Goal: Information Seeking & Learning: Find contact information

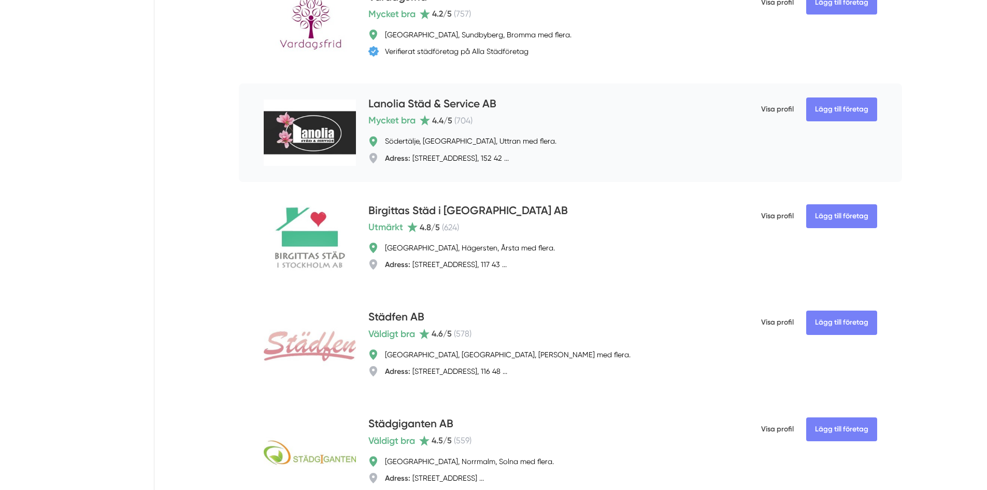
scroll to position [725, 0]
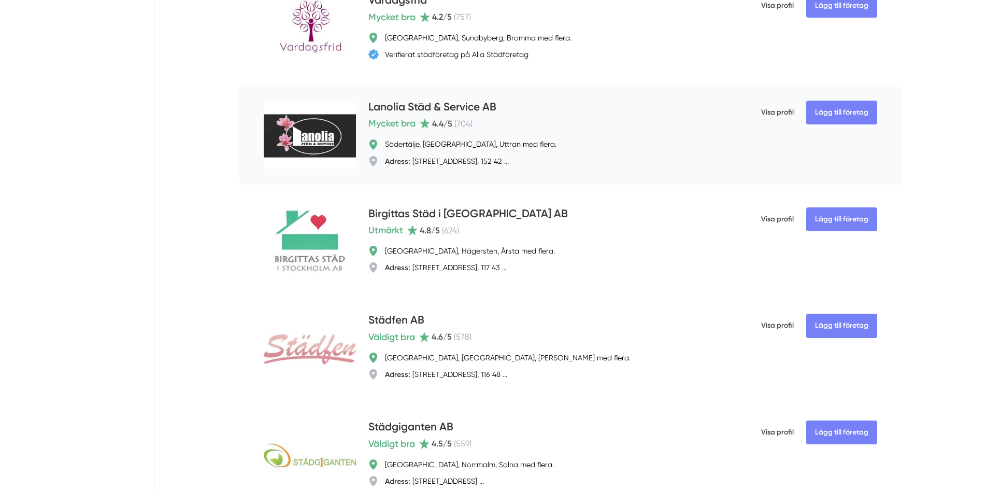
click at [426, 116] on h4 "Lanolia Städ & Service AB" at bounding box center [432, 107] width 128 height 17
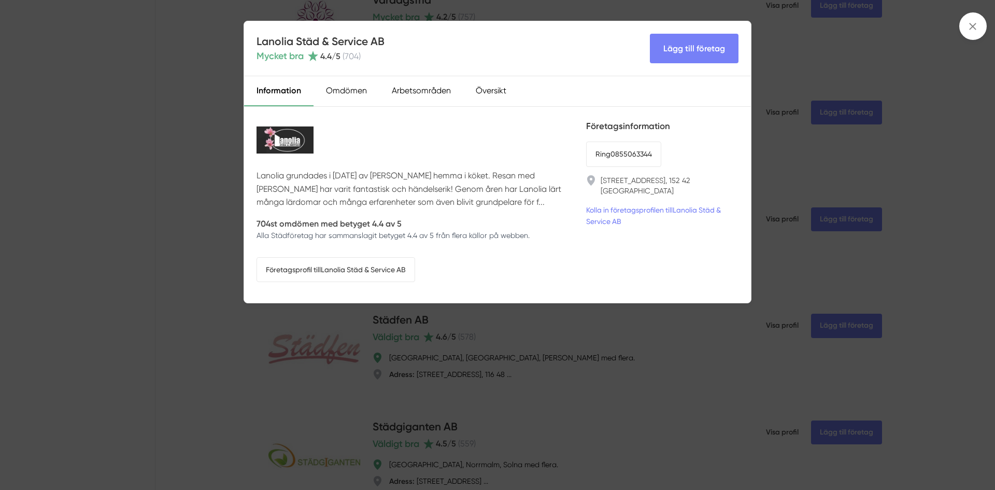
click at [217, 174] on div "Lanolia Städ & Service AB Mycket bra 4.4 /5 ( 704 ) Lägg till företag Informati…" at bounding box center [497, 245] width 995 height 490
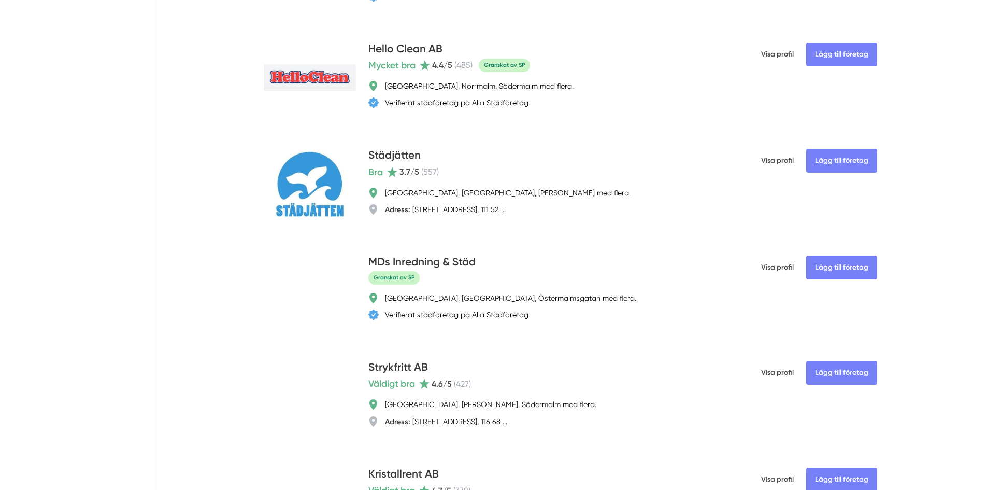
scroll to position [1865, 0]
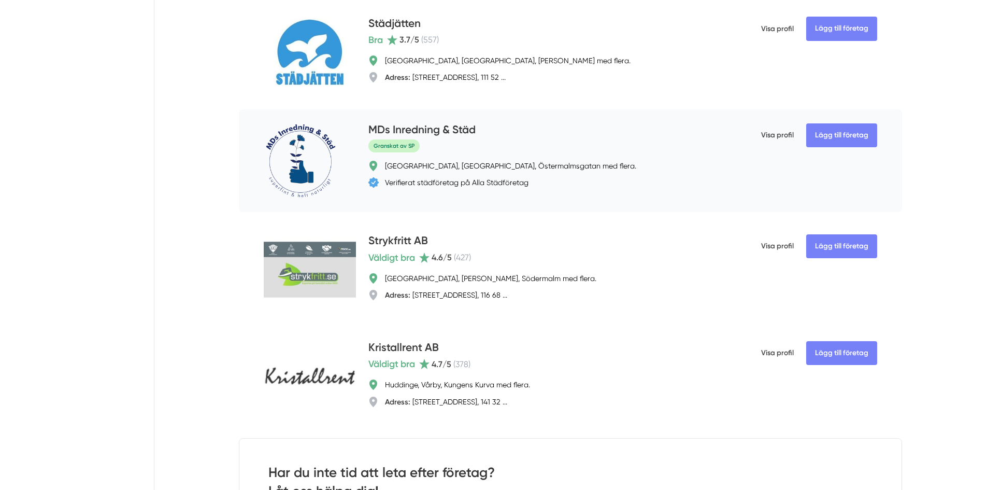
click at [447, 133] on h4 "MDs Inredning & Städ" at bounding box center [421, 130] width 107 height 17
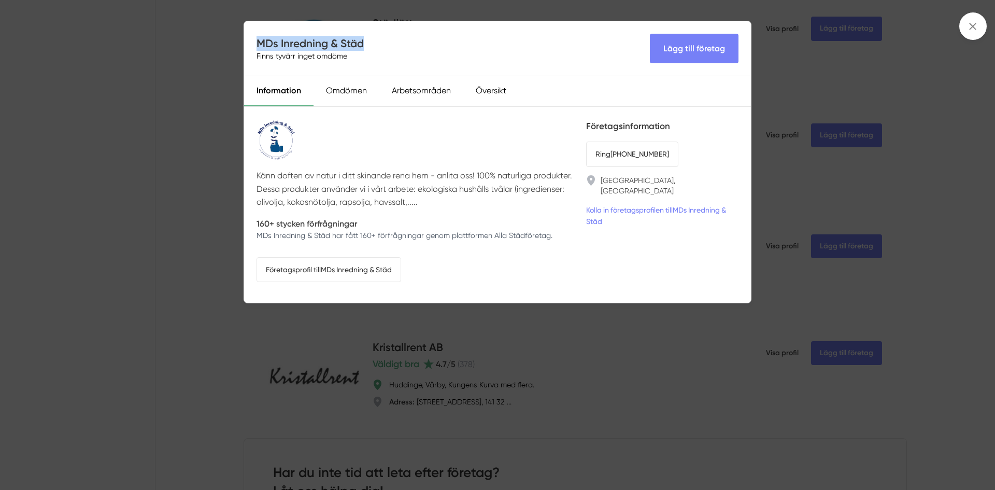
drag, startPoint x: 363, startPoint y: 42, endPoint x: 260, endPoint y: 47, distance: 103.2
click at [260, 47] on h4 "MDs Inredning & Städ" at bounding box center [309, 43] width 107 height 15
copy h4 "MDs Inredning & Städ"
drag, startPoint x: 683, startPoint y: 152, endPoint x: 593, endPoint y: 156, distance: 90.3
click at [595, 155] on li "Ring [PHONE_NUMBER]" at bounding box center [662, 153] width 152 height 25
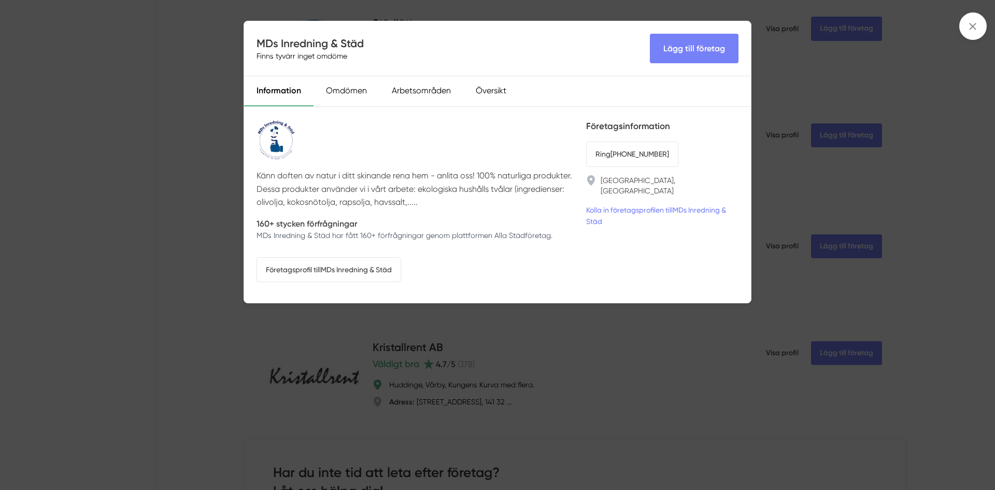
click at [210, 144] on div "MDs Inredning & Städ Finns tyvärr inget omdöme Lägg till företag Information Om…" at bounding box center [497, 245] width 995 height 490
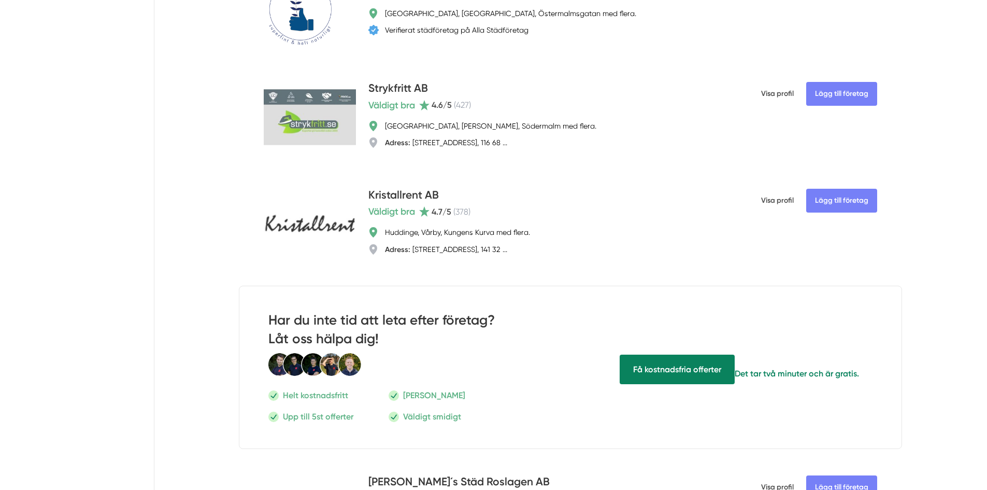
scroll to position [2021, 0]
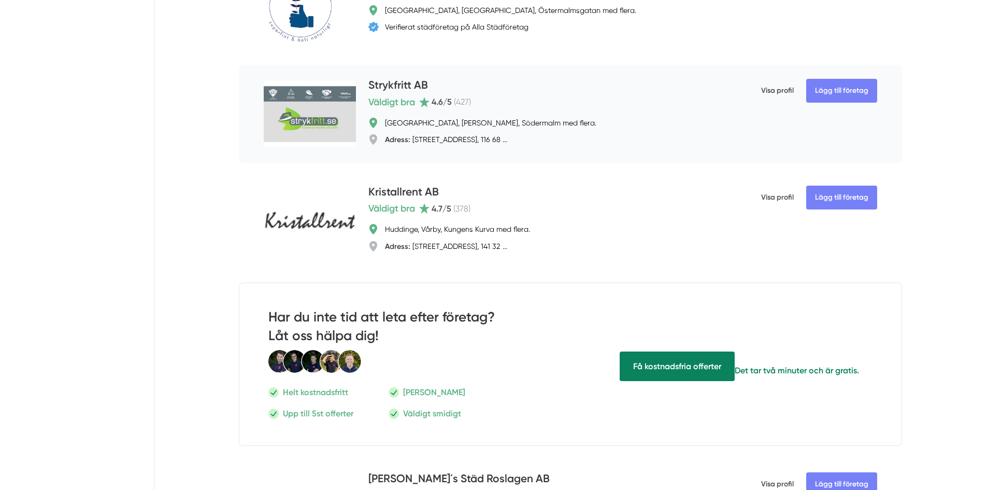
click at [410, 89] on h4 "Strykfritt AB" at bounding box center [398, 85] width 60 height 17
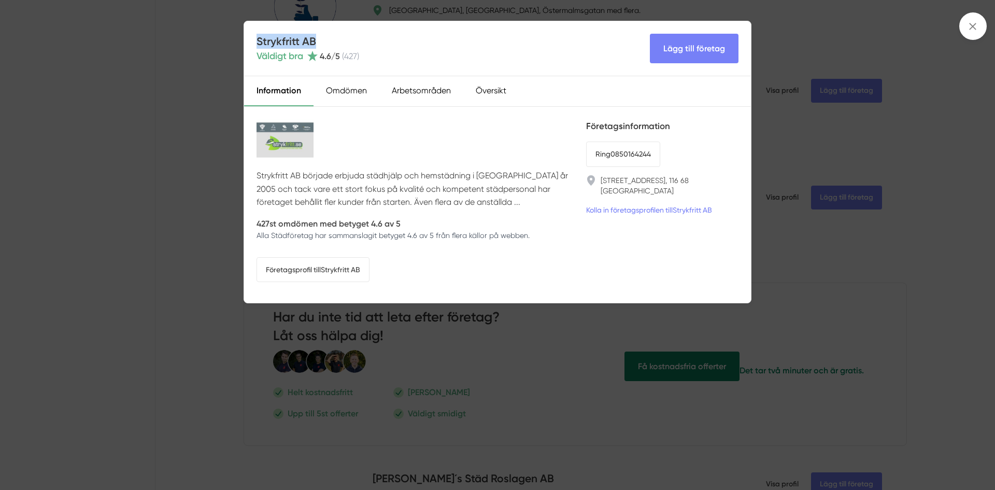
drag, startPoint x: 324, startPoint y: 43, endPoint x: 256, endPoint y: 45, distance: 67.9
click at [256, 45] on h4 "Strykfritt AB" at bounding box center [307, 41] width 103 height 15
copy h4 "Strykfritt AB"
click at [209, 156] on div "Strykfritt AB Väldigt bra 4.6 /5 ( 427 ) Lägg till företag Information Omdömen …" at bounding box center [497, 245] width 995 height 490
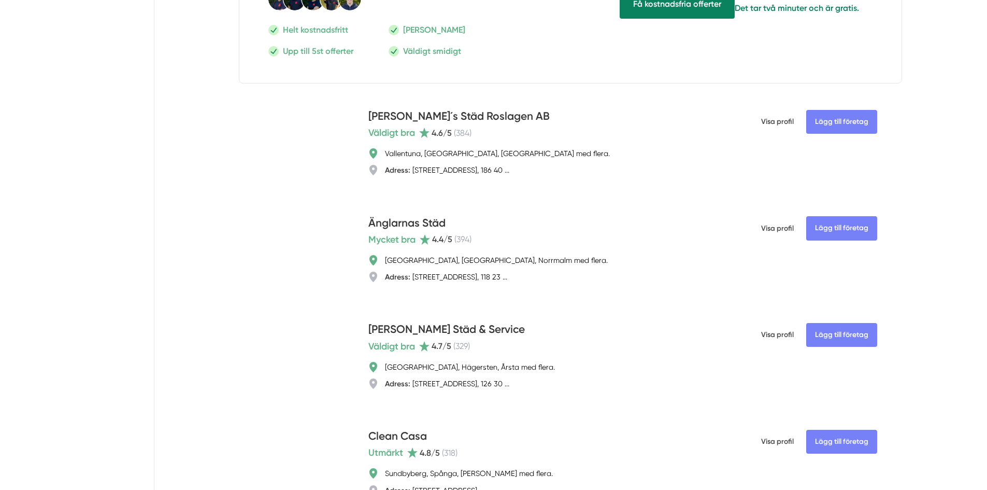
scroll to position [2384, 0]
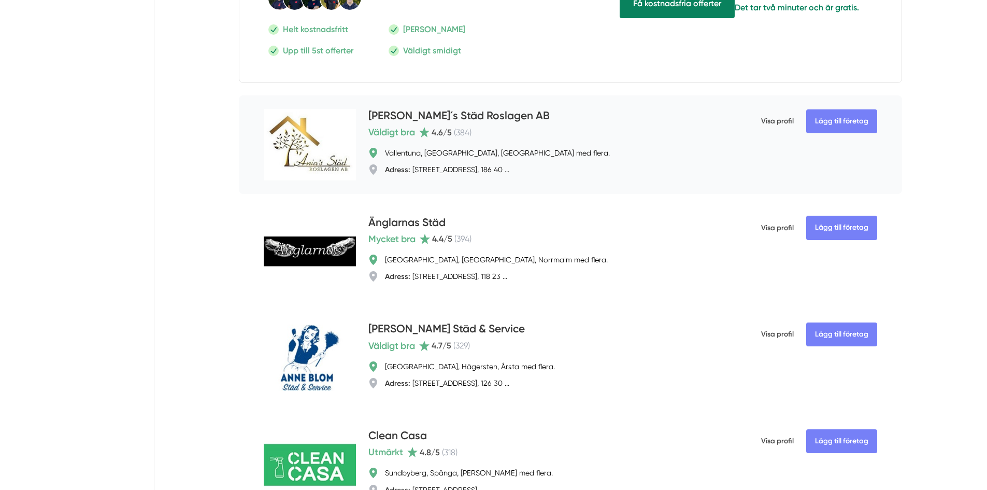
click at [407, 118] on h4 "[PERSON_NAME]´s Städ Roslagen AB" at bounding box center [458, 116] width 181 height 17
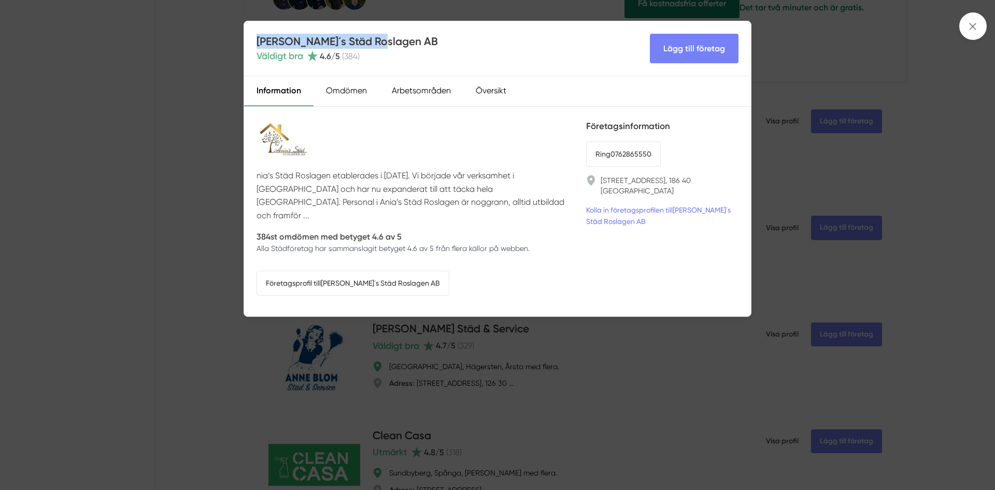
drag, startPoint x: 381, startPoint y: 41, endPoint x: 259, endPoint y: 42, distance: 121.8
click at [259, 42] on div "[PERSON_NAME]´s Städ Roslagen AB Väldigt bra 4.6 /5 ( 384 ) Lägg till företag" at bounding box center [497, 48] width 507 height 55
copy h4 "[PERSON_NAME]´s Städ Roslagen AB"
click at [203, 232] on div "Ania´s Städ Roslagen AB Väldigt bra 4.6 /5 ( 384 ) Lägg till företag Informatio…" at bounding box center [497, 245] width 995 height 490
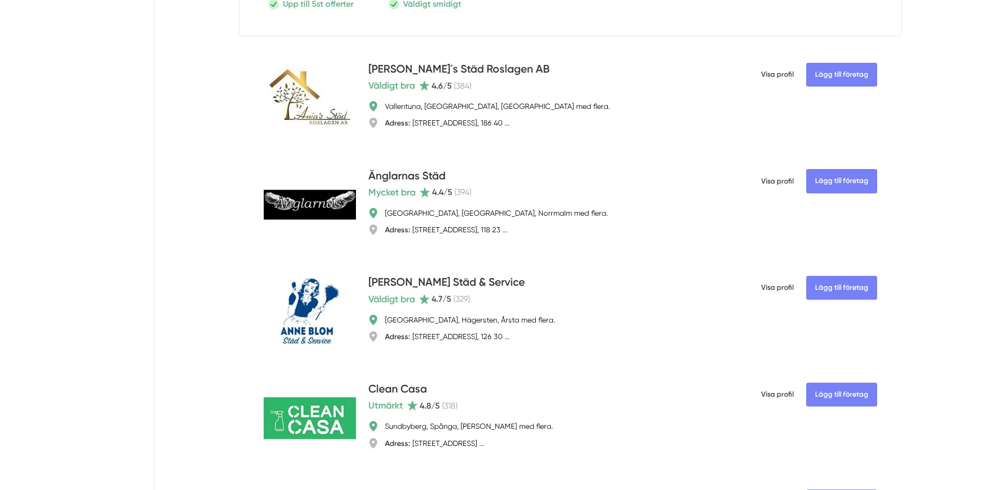
scroll to position [2487, 0]
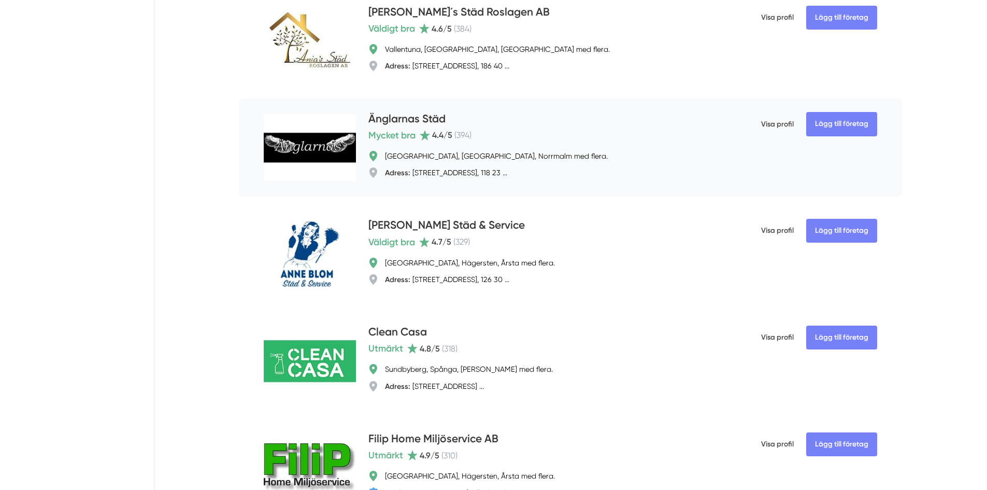
click at [424, 112] on div "Lägg till företag Änglarnas Städ Mycket bra 4.4 /5 ( 394 ) [GEOGRAPHIC_DATA], […" at bounding box center [570, 147] width 663 height 98
click at [417, 118] on h4 "Änglarnas Städ" at bounding box center [406, 119] width 77 height 17
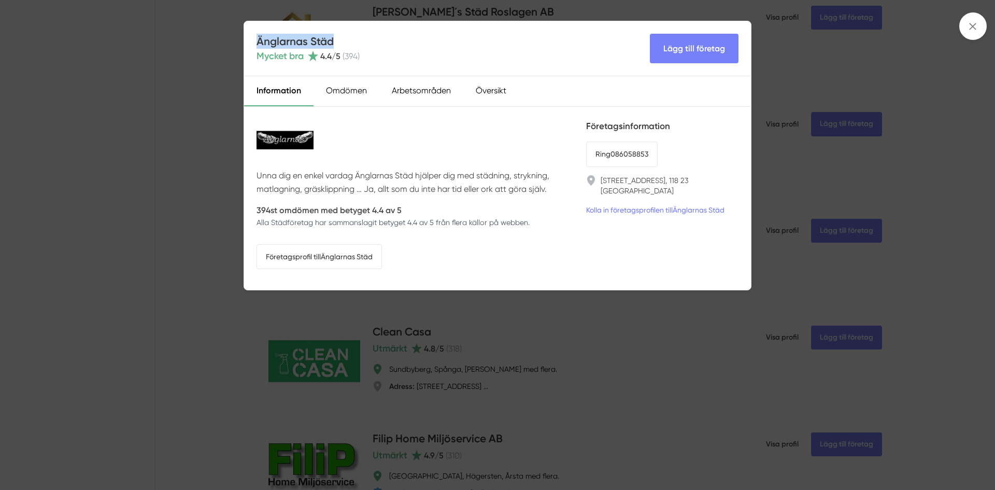
drag, startPoint x: 341, startPoint y: 39, endPoint x: 259, endPoint y: 44, distance: 82.5
click at [259, 44] on h4 "Änglarnas Städ" at bounding box center [307, 41] width 103 height 15
copy h4 "Änglarnas Städ"
click at [119, 217] on div "Änglarnas Städ Mycket bra 4.4 /5 ( 394 ) Lägg till företag Information Omdömen …" at bounding box center [497, 245] width 995 height 490
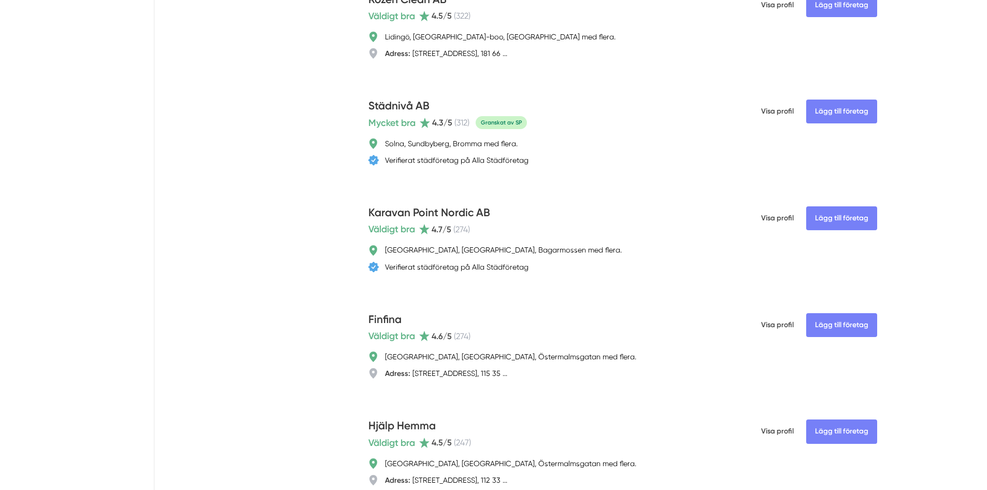
scroll to position [3161, 0]
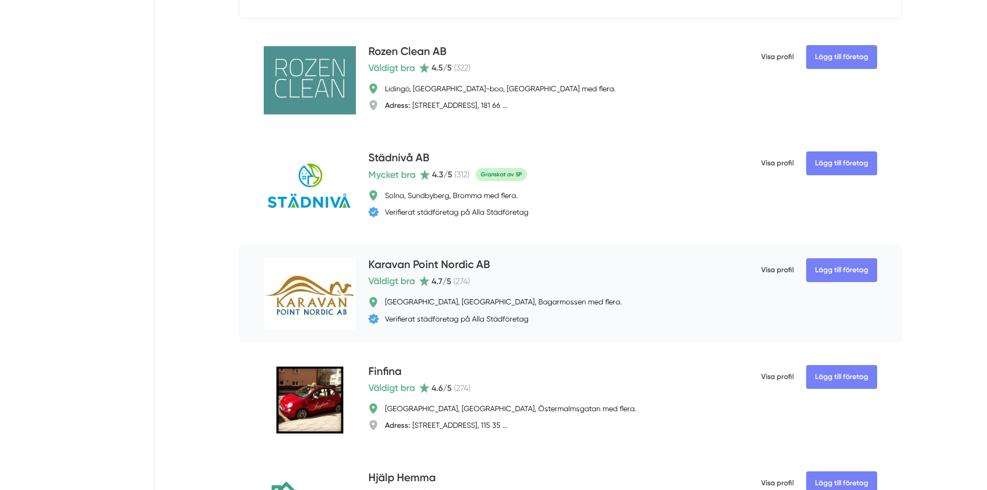
click at [399, 269] on h4 "Karavan Point Nordic AB" at bounding box center [429, 264] width 122 height 17
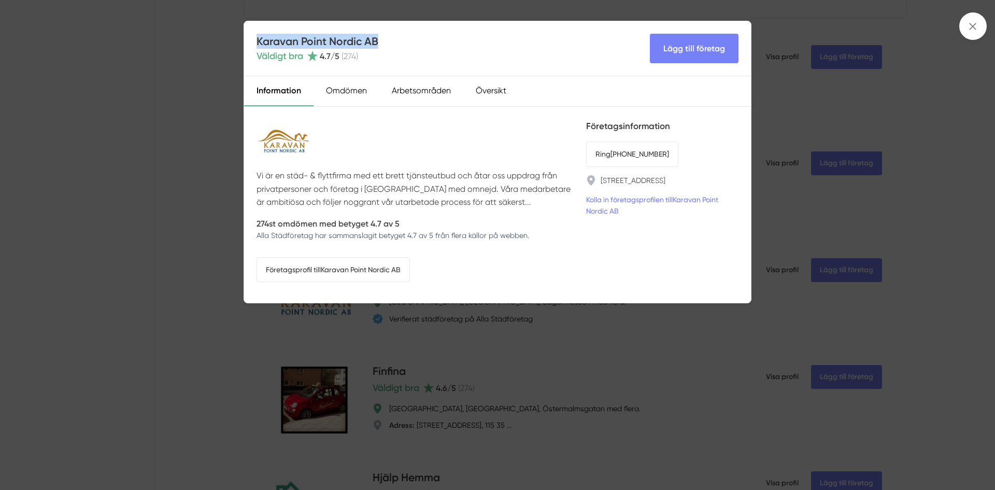
drag, startPoint x: 385, startPoint y: 39, endPoint x: 259, endPoint y: 42, distance: 126.5
click at [259, 42] on div "Karavan Point Nordic AB Väldigt bra 4.7 /5 ( 274 ) Lägg till företag" at bounding box center [497, 48] width 507 height 55
copy h4 "Karavan Point Nordic AB"
click at [224, 175] on div "Karavan Point Nordic AB Väldigt bra 4.7 /5 ( 274 ) Lägg till företag Informatio…" at bounding box center [497, 245] width 995 height 490
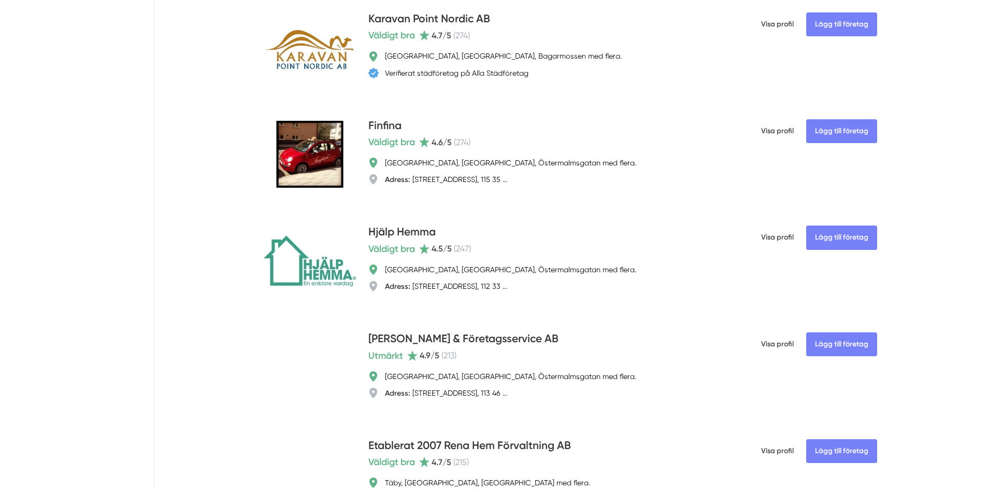
scroll to position [3420, 0]
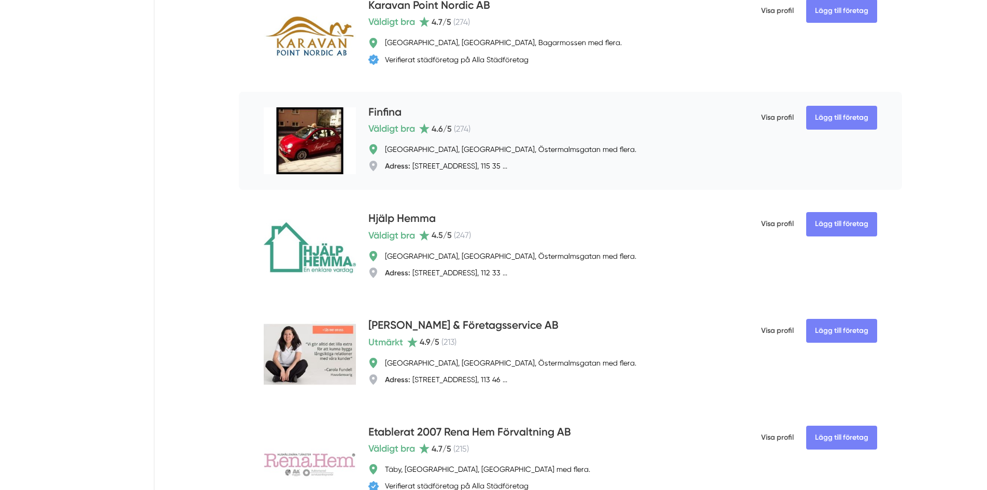
click at [369, 118] on h4 "Finfina" at bounding box center [384, 112] width 33 height 17
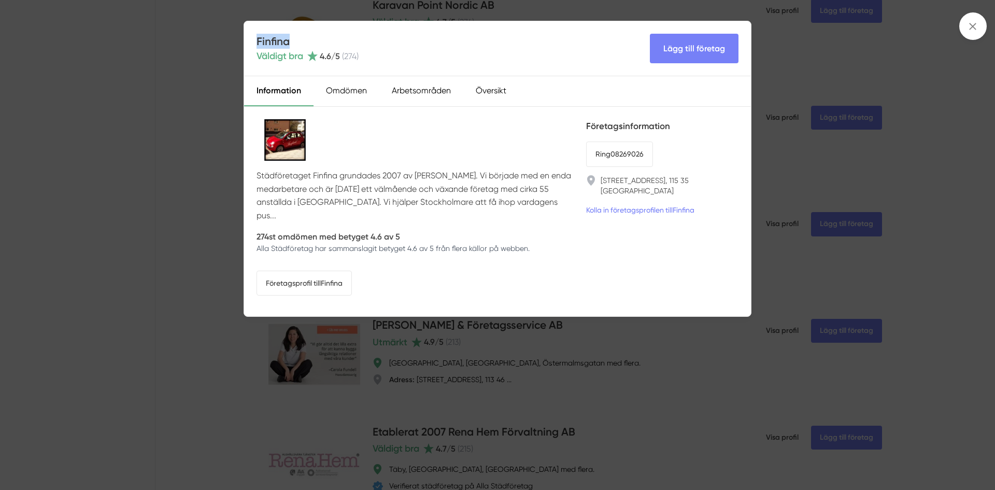
drag, startPoint x: 295, startPoint y: 42, endPoint x: 255, endPoint y: 44, distance: 40.4
click at [255, 44] on div "Finfina Väldigt bra 4.6 /5 ( 274 ) Lägg till företag" at bounding box center [497, 48] width 507 height 55
copy h4 "Finfina"
click at [169, 162] on div "Finfina Väldigt bra 4.6 /5 ( 274 ) Lägg till företag Information Omdömen Arbets…" at bounding box center [497, 245] width 995 height 490
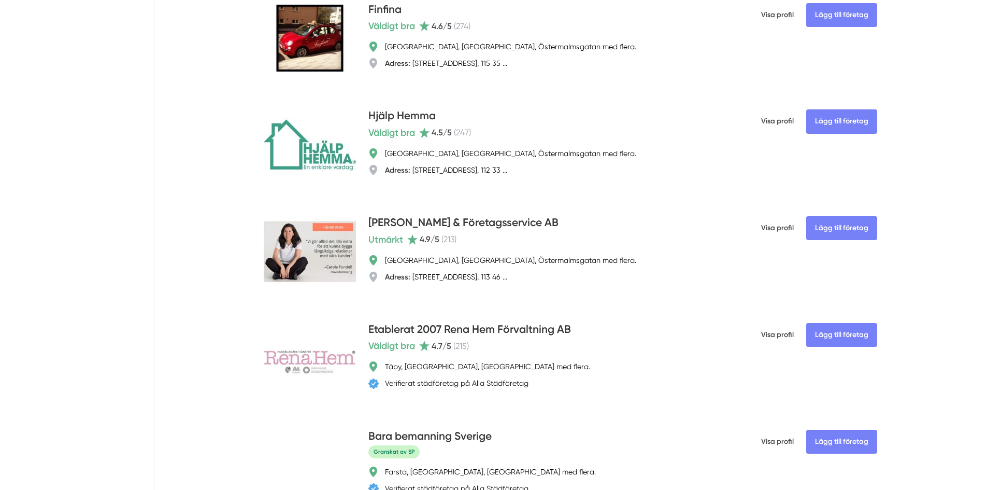
scroll to position [3524, 0]
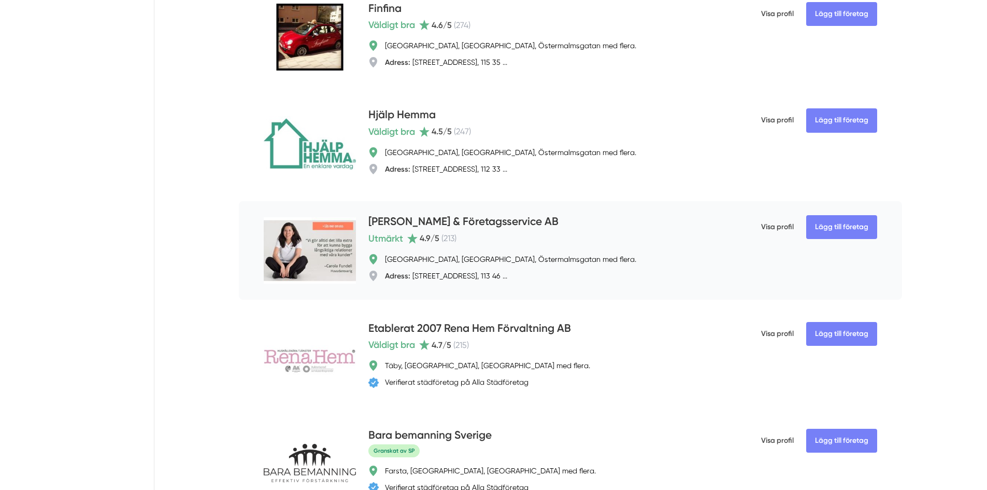
click at [449, 229] on h4 "[PERSON_NAME] & Företagsservice AB" at bounding box center [463, 221] width 190 height 17
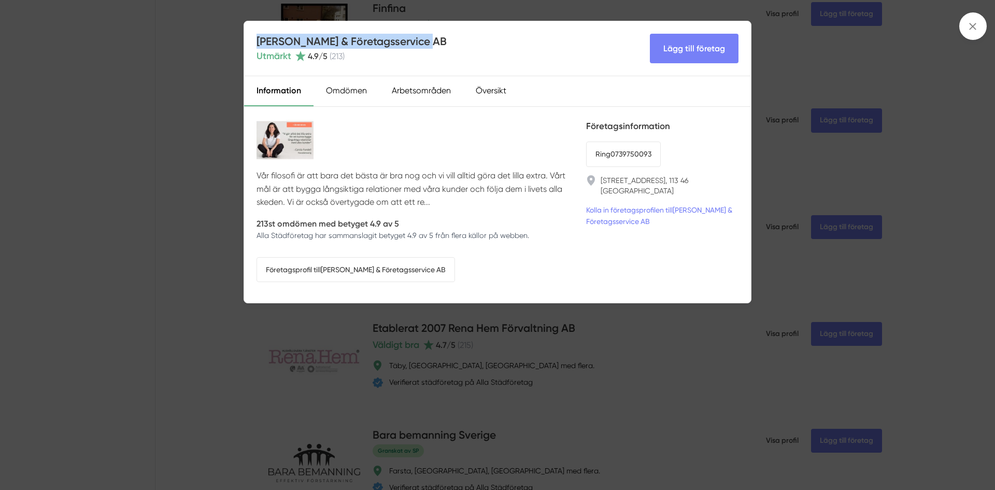
drag, startPoint x: 437, startPoint y: 37, endPoint x: 234, endPoint y: 44, distance: 203.8
click at [234, 44] on div "Carolas Hem & Företagsservice AB Utmärkt 4.9 /5 ( 213 ) Lägg till företag Infor…" at bounding box center [497, 245] width 995 height 490
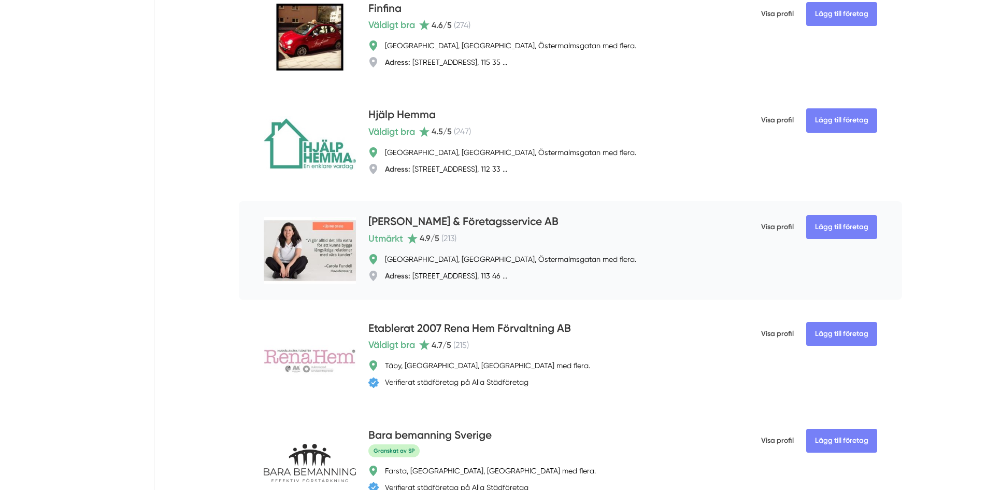
click at [419, 220] on h4 "[PERSON_NAME] & Företagsservice AB" at bounding box center [463, 221] width 190 height 17
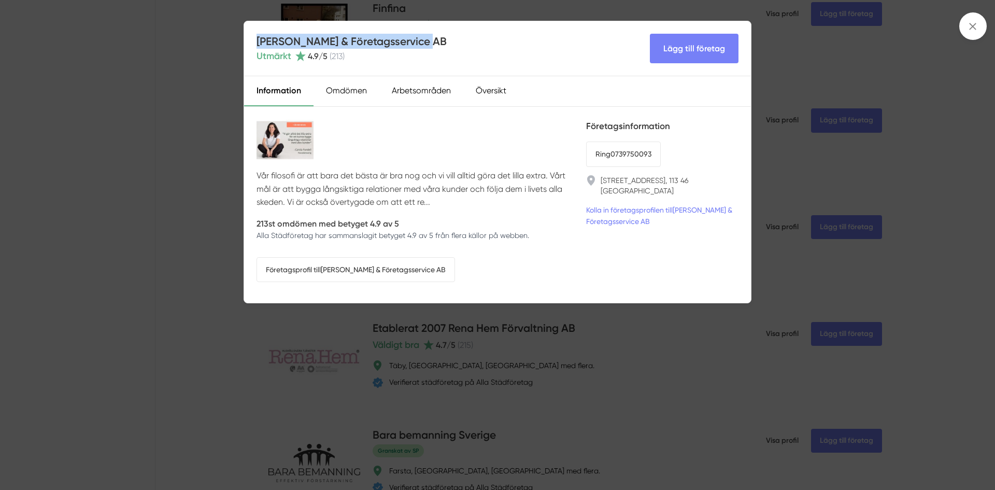
drag, startPoint x: 444, startPoint y: 42, endPoint x: 260, endPoint y: 44, distance: 184.0
click at [260, 44] on div "Carolas Hem & Företagsservice AB Utmärkt 4.9 /5 ( 213 ) Lägg till företag" at bounding box center [497, 48] width 507 height 55
copy h4 "[PERSON_NAME] & Företagsservice AB"
click at [218, 216] on div "Carolas Hem & Företagsservice AB Utmärkt 4.9 /5 ( 213 ) Lägg till företag Infor…" at bounding box center [497, 245] width 995 height 490
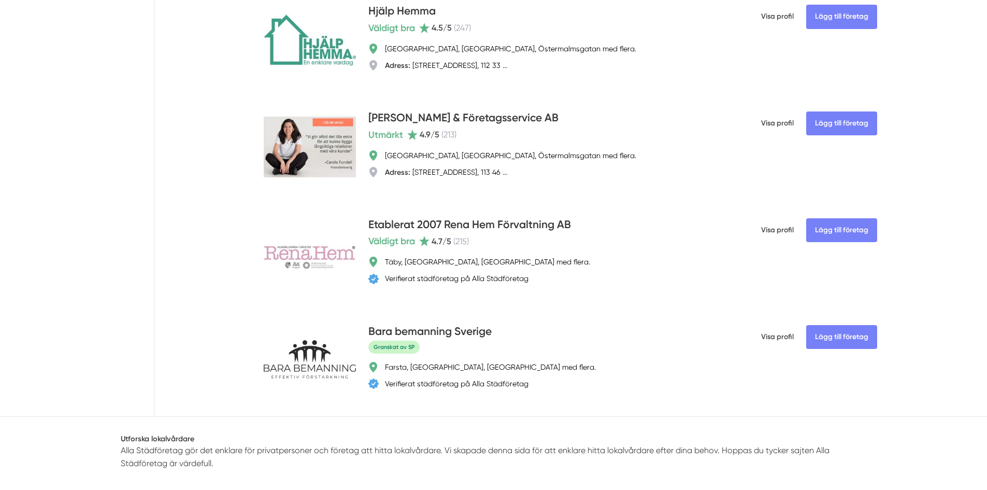
scroll to position [3213, 0]
